Goal: Task Accomplishment & Management: Use online tool/utility

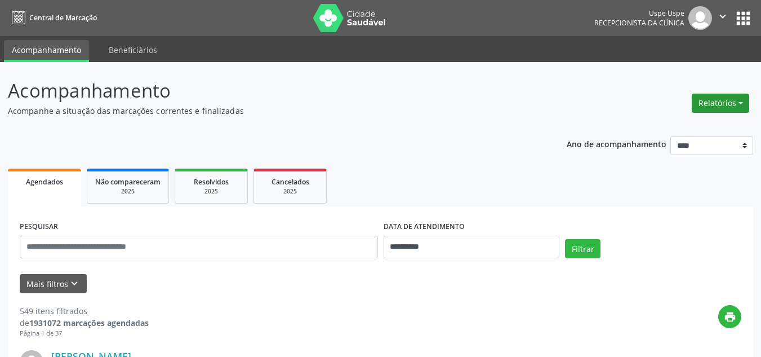
click at [723, 96] on button "Relatórios" at bounding box center [720, 102] width 57 height 19
click at [681, 123] on link "Agendamentos" at bounding box center [689, 127] width 121 height 16
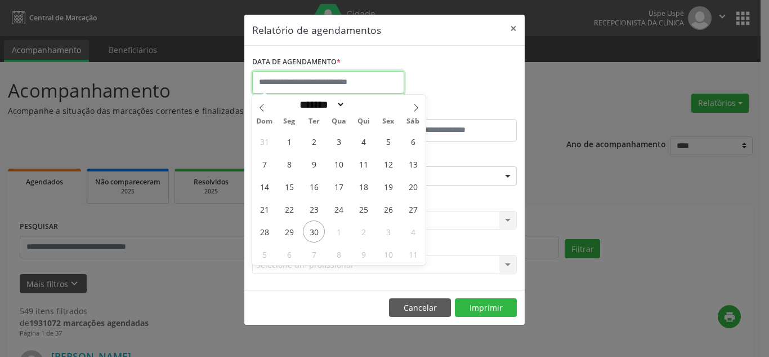
click at [338, 87] on input "text" at bounding box center [328, 82] width 152 height 23
click at [363, 230] on span "2" at bounding box center [364, 231] width 22 height 22
type input "**********"
click at [363, 230] on span "2" at bounding box center [364, 231] width 22 height 22
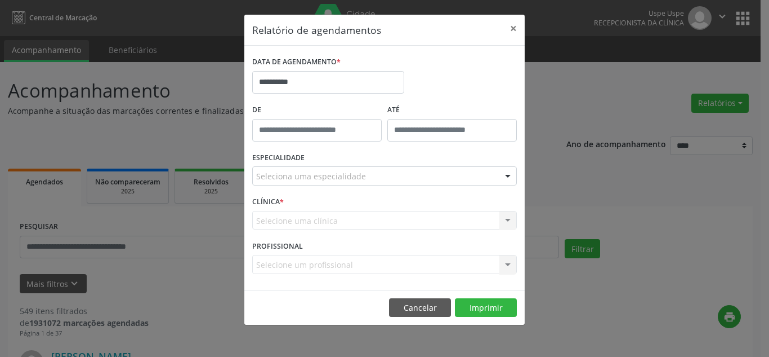
click at [509, 172] on div at bounding box center [508, 176] width 17 height 19
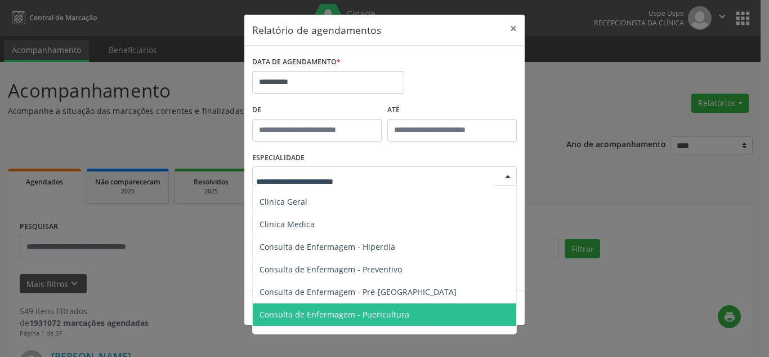
scroll to position [394, 0]
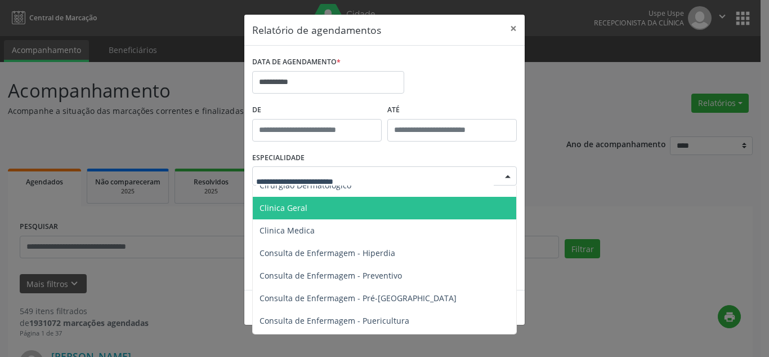
click at [285, 211] on span "Clinica Geral" at bounding box center [284, 207] width 48 height 11
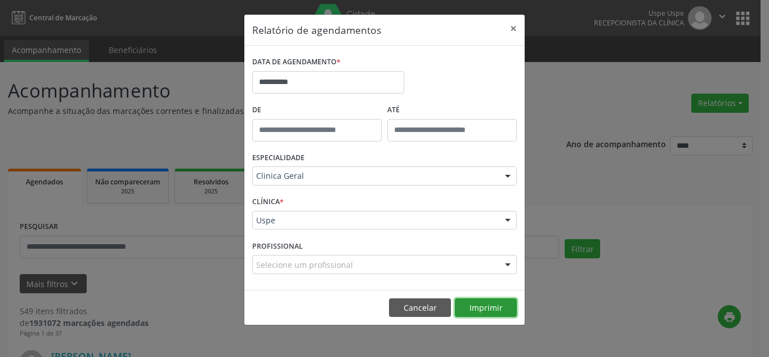
click at [482, 309] on button "Imprimir" at bounding box center [486, 307] width 62 height 19
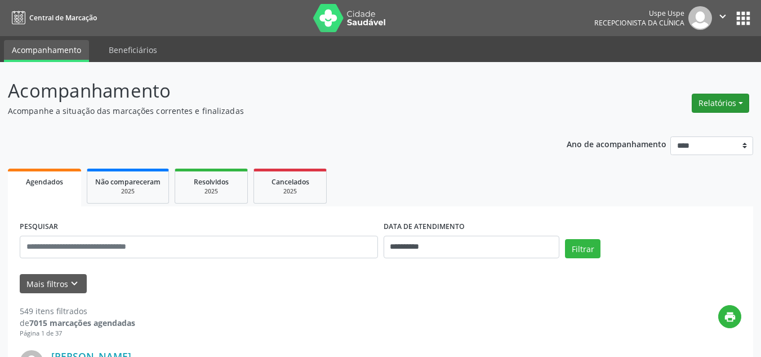
click at [732, 100] on button "Relatórios" at bounding box center [720, 102] width 57 height 19
click at [664, 130] on link "Agendamentos" at bounding box center [689, 127] width 121 height 16
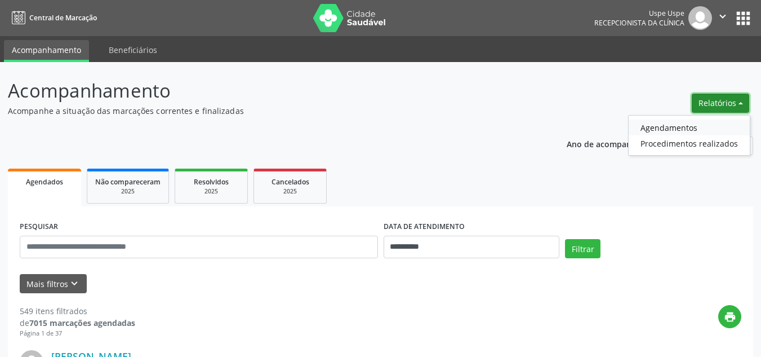
select select "*"
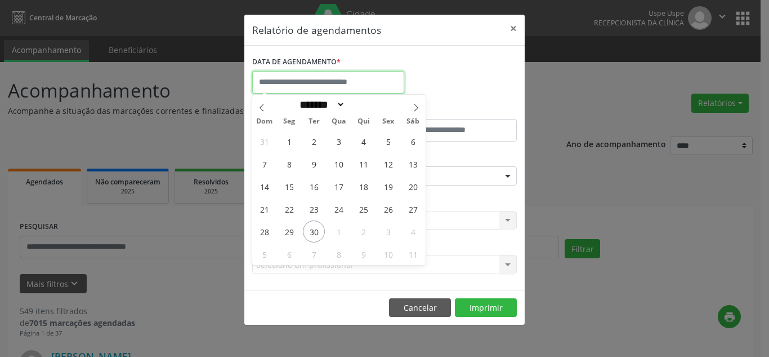
click at [319, 90] on input "text" at bounding box center [328, 82] width 152 height 23
click at [393, 233] on span "3" at bounding box center [388, 231] width 22 height 22
type input "**********"
click at [393, 233] on span "3" at bounding box center [388, 231] width 22 height 22
click at [270, 90] on input "**********" at bounding box center [328, 82] width 152 height 23
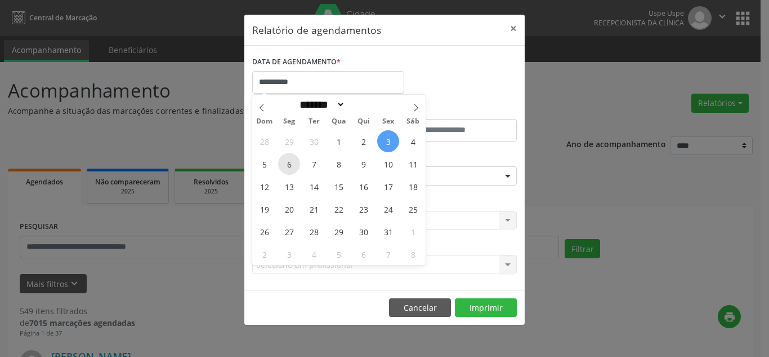
click at [288, 167] on span "6" at bounding box center [289, 164] width 22 height 22
type input "**********"
click at [288, 167] on span "6" at bounding box center [289, 164] width 22 height 22
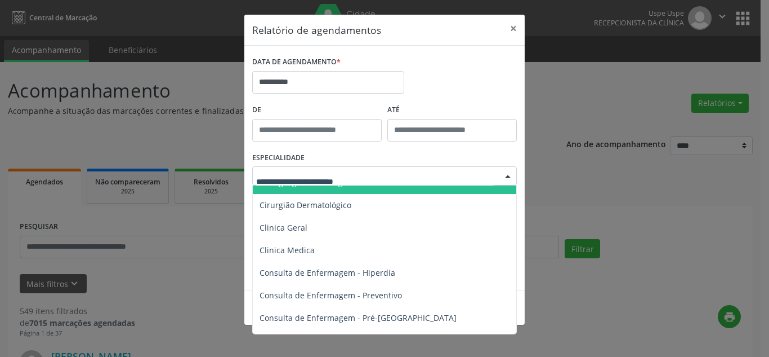
scroll to position [394, 0]
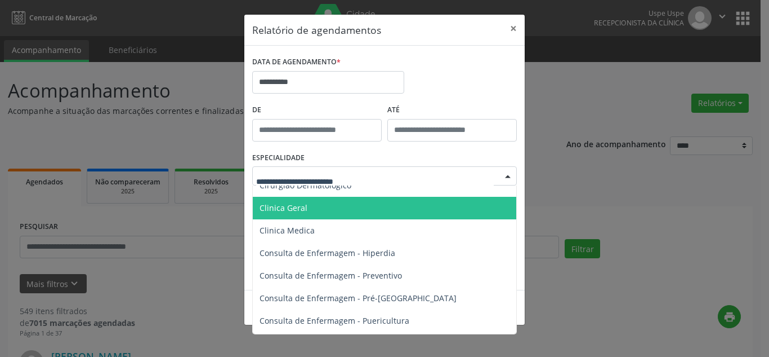
click at [284, 214] on span "Clinica Geral" at bounding box center [385, 208] width 265 height 23
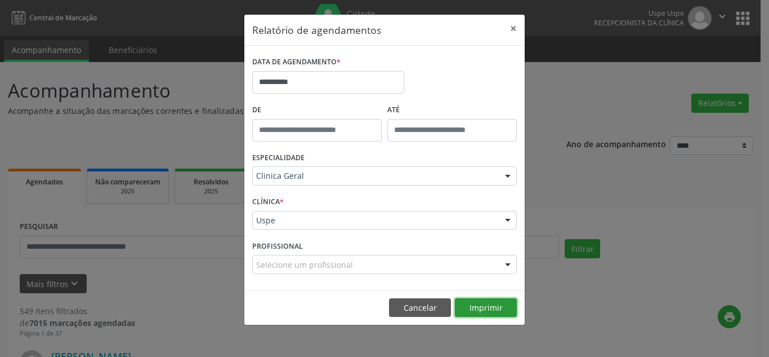
click at [478, 302] on button "Imprimir" at bounding box center [486, 307] width 62 height 19
